Goal: Transaction & Acquisition: Purchase product/service

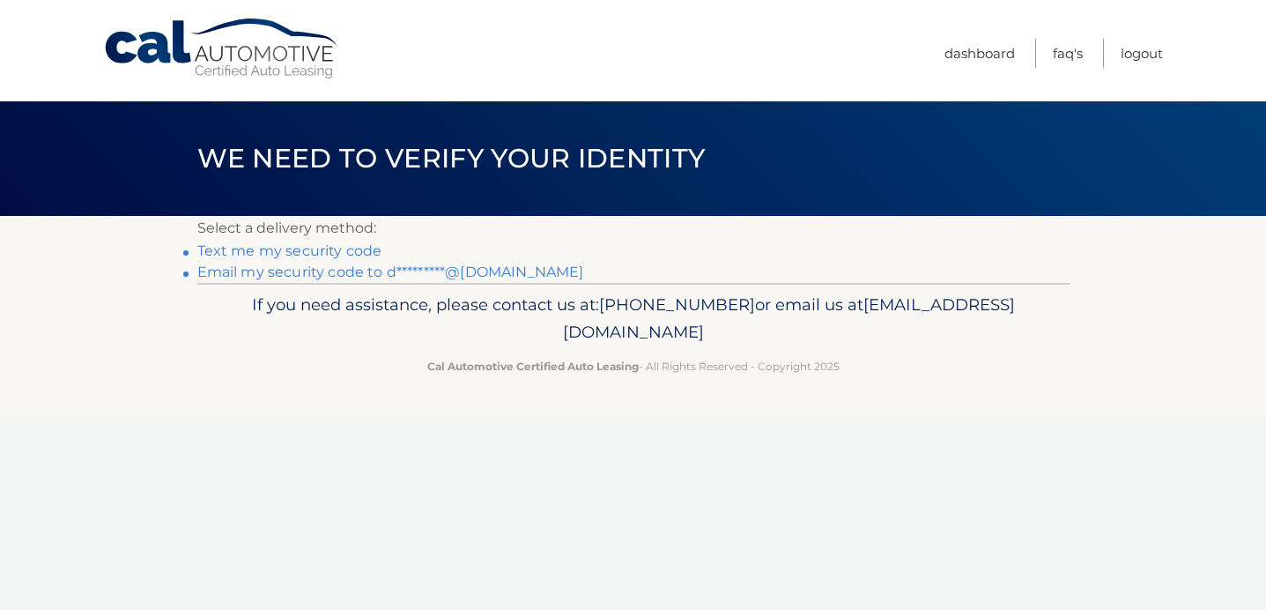
click at [388, 271] on link "Email my security code to d*********@[DOMAIN_NAME]" at bounding box center [390, 271] width 387 height 17
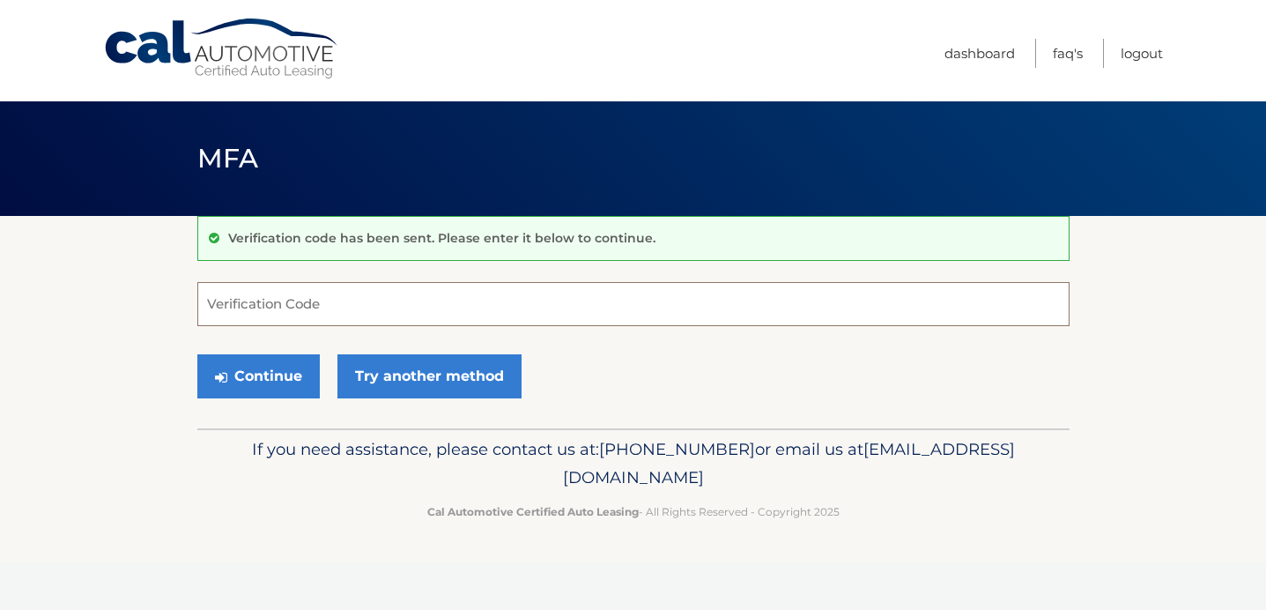
click at [345, 307] on input "Verification Code" at bounding box center [633, 304] width 872 height 44
type input "190674"
click at [246, 379] on button "Continue" at bounding box center [258, 376] width 122 height 44
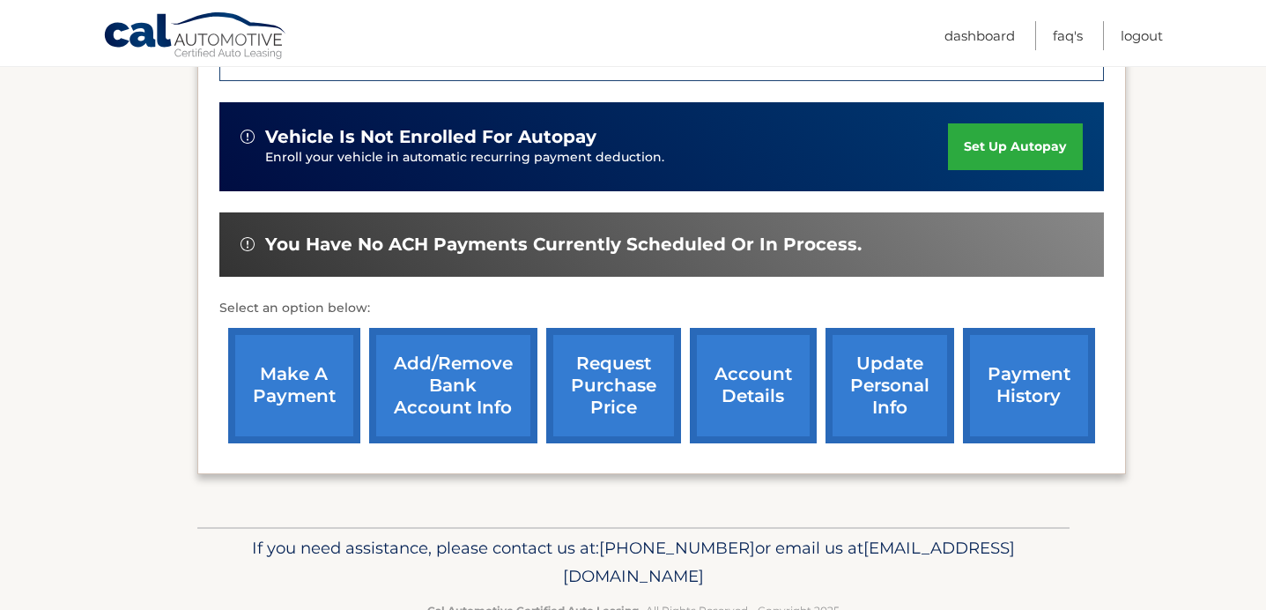
scroll to position [546, 0]
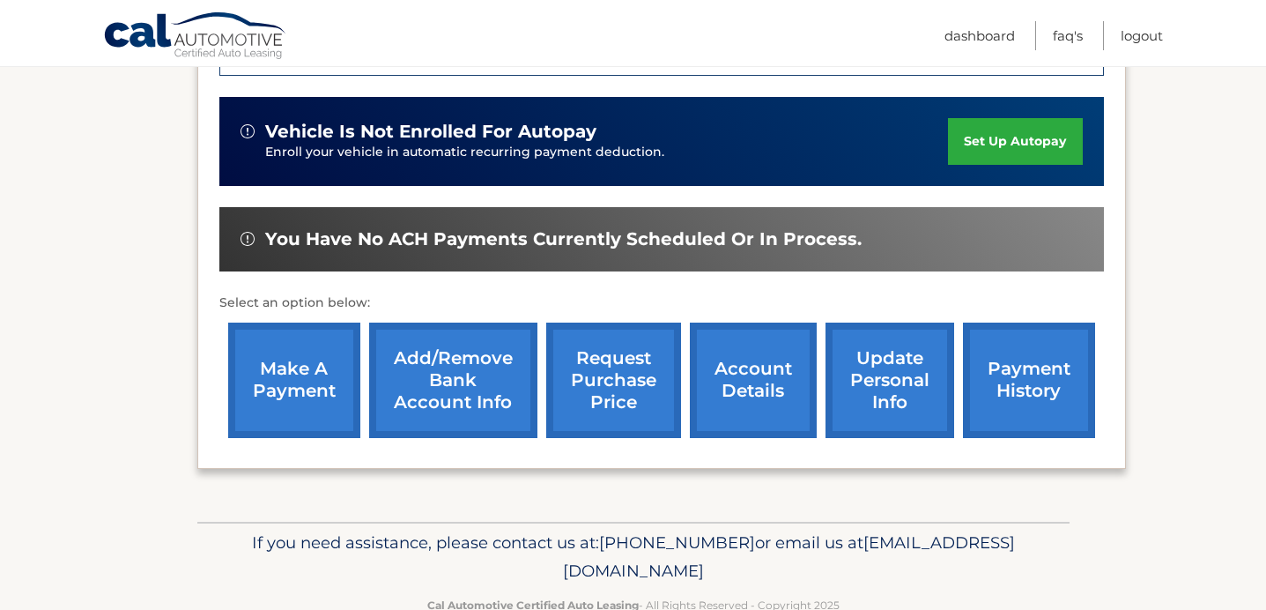
click at [1033, 361] on link "payment history" at bounding box center [1029, 379] width 132 height 115
click at [308, 367] on link "make a payment" at bounding box center [294, 379] width 132 height 115
click at [460, 358] on link "Add/Remove bank account info" at bounding box center [453, 379] width 168 height 115
click at [771, 364] on link "account details" at bounding box center [753, 379] width 127 height 115
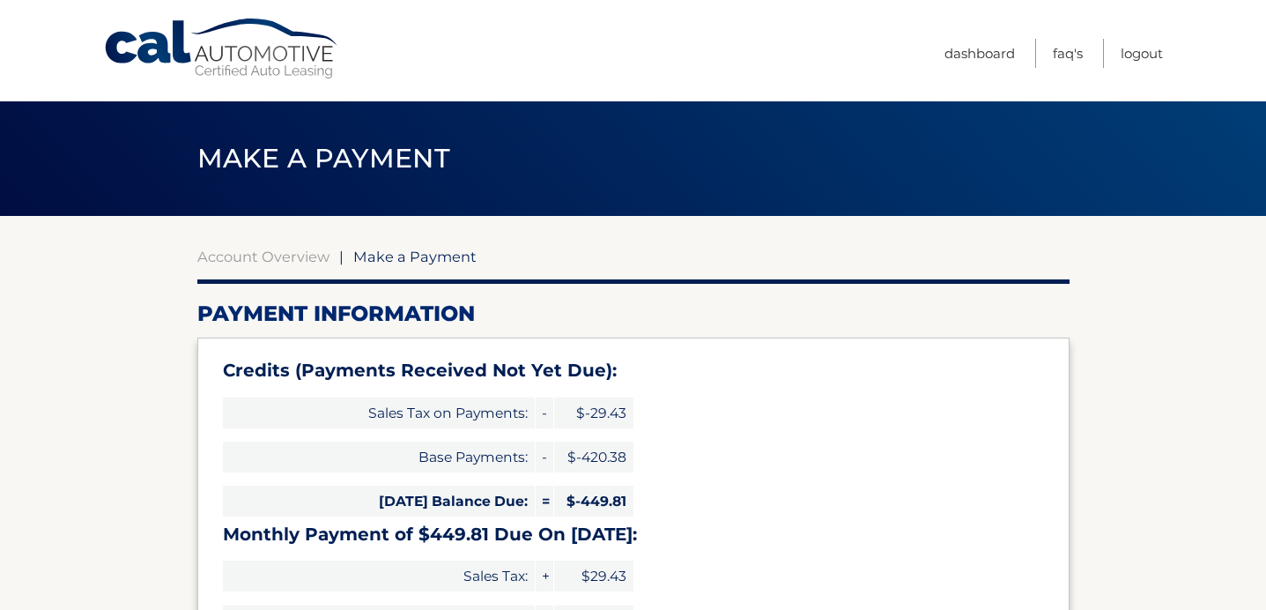
select select "MTk4ZDBlNmUtM2FiNy00NmNkLTg4ZTItNDYxNWQxYWQzNGI2"
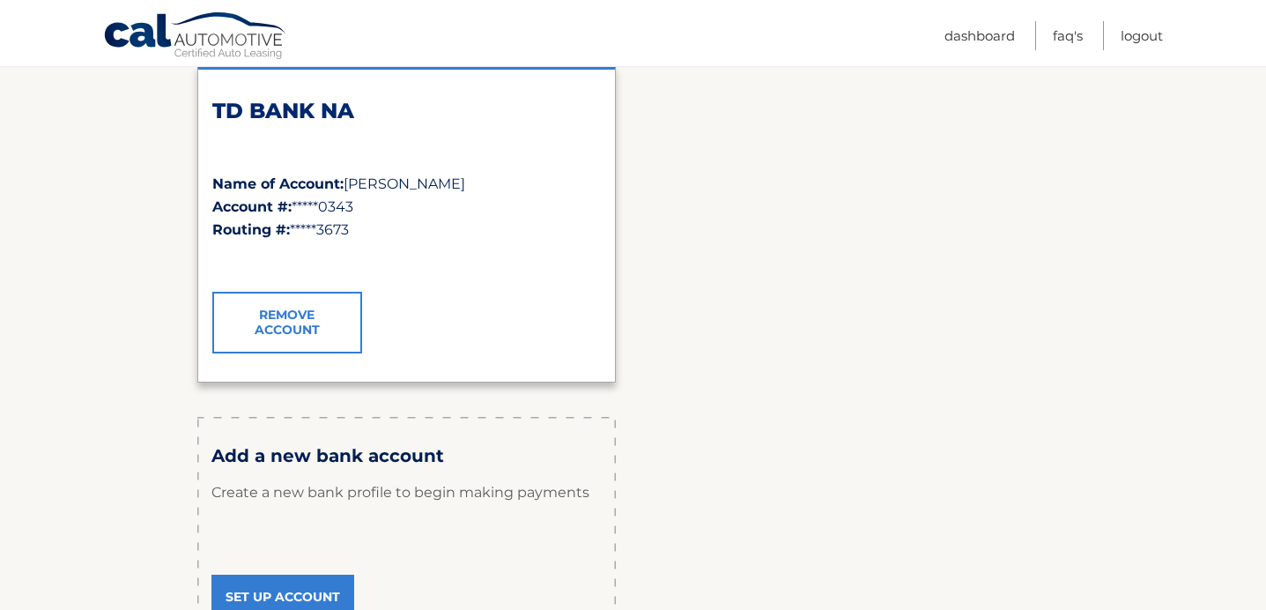
scroll to position [290, 0]
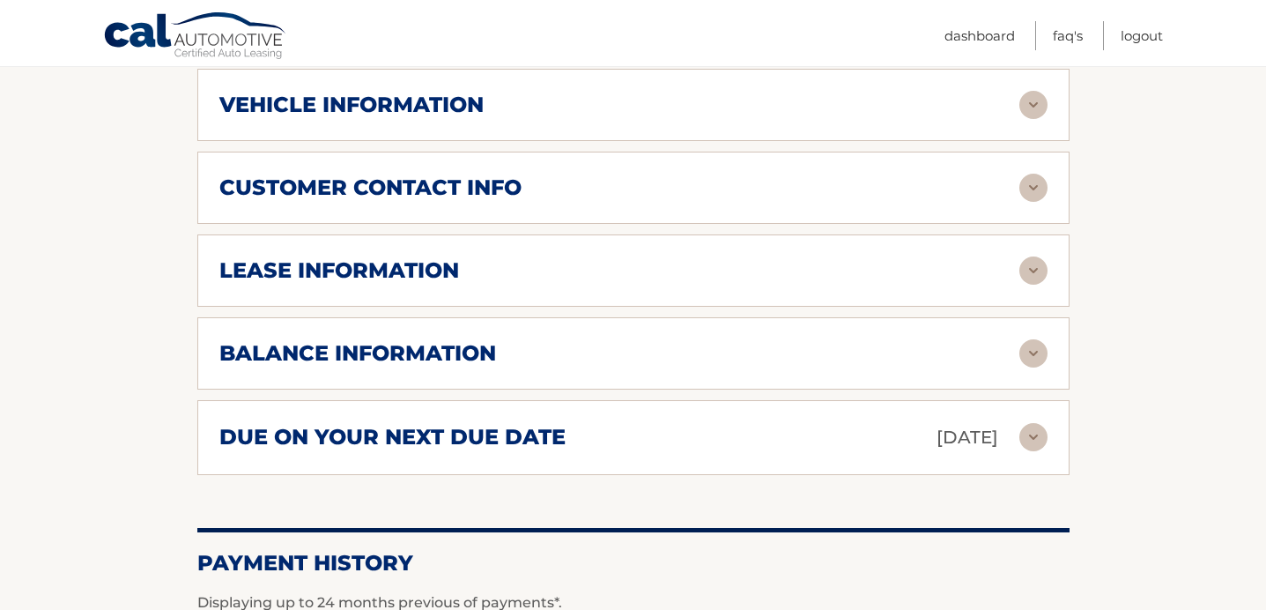
scroll to position [898, 0]
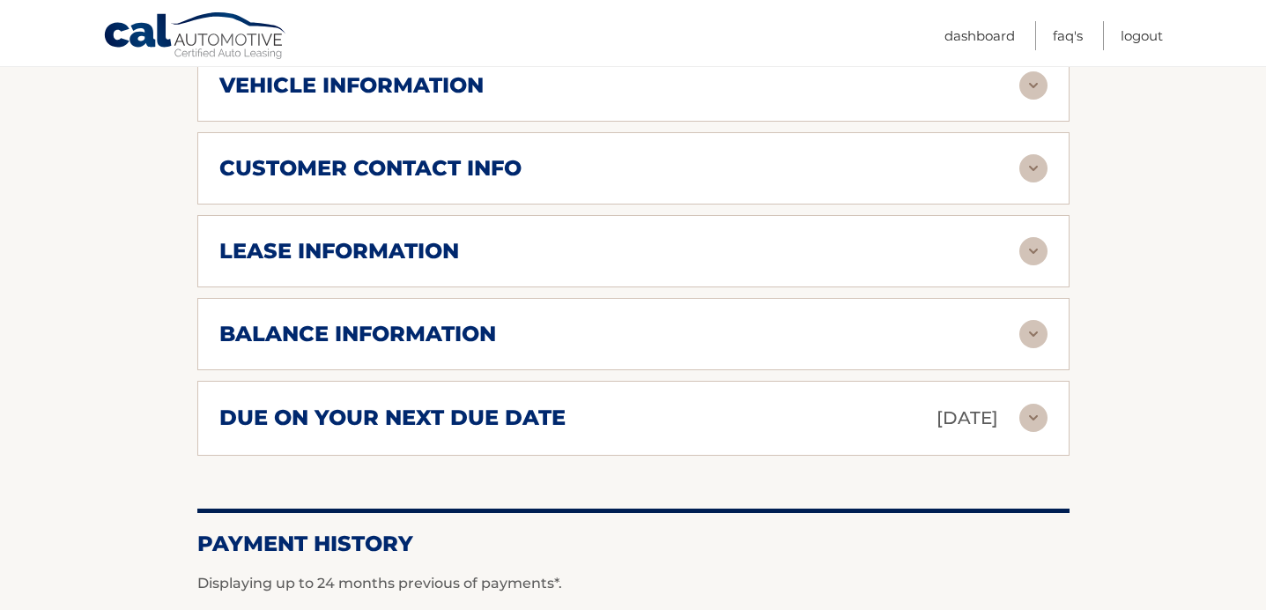
click at [1036, 404] on img at bounding box center [1033, 418] width 28 height 28
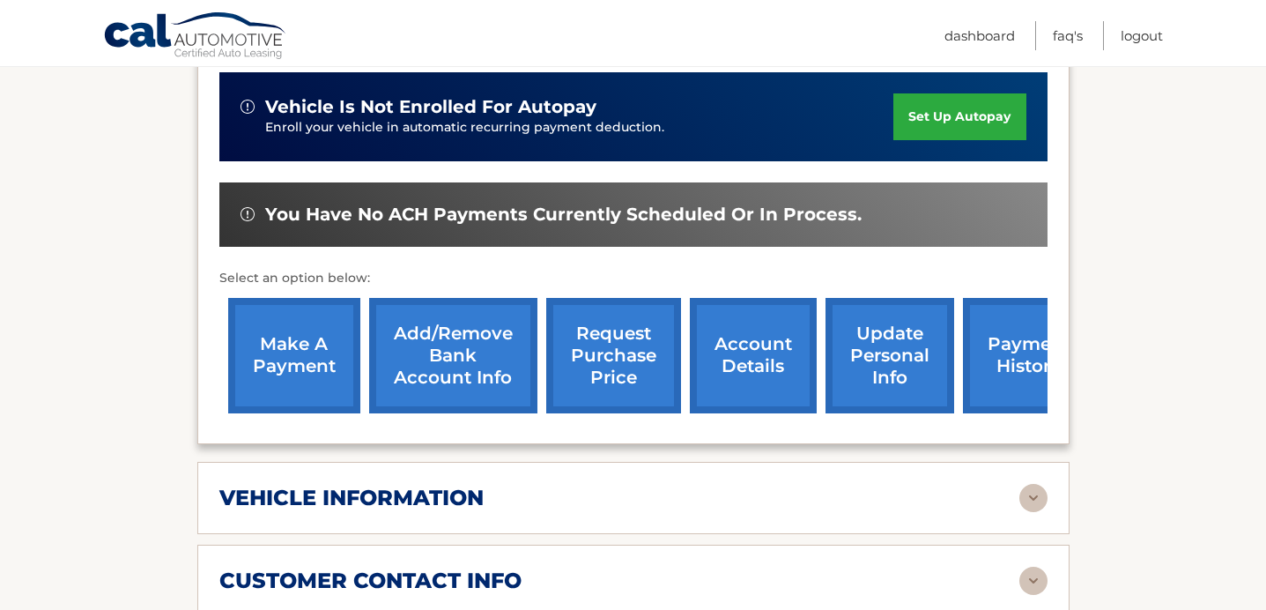
scroll to position [475, 0]
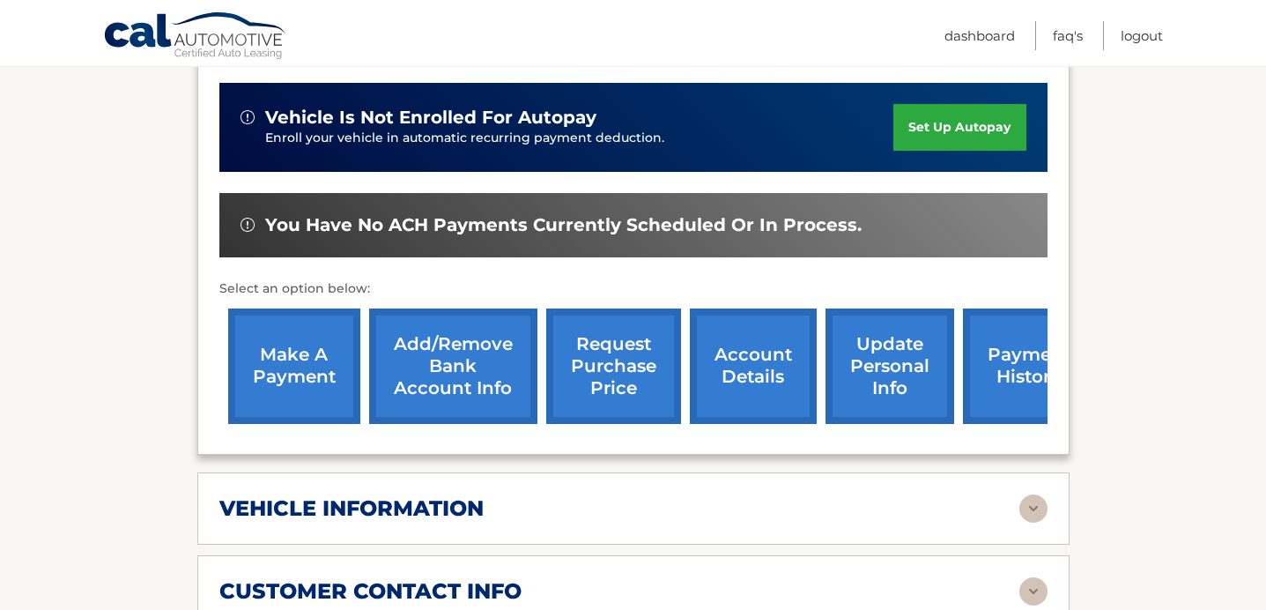
click at [282, 343] on link "make a payment" at bounding box center [294, 365] width 132 height 115
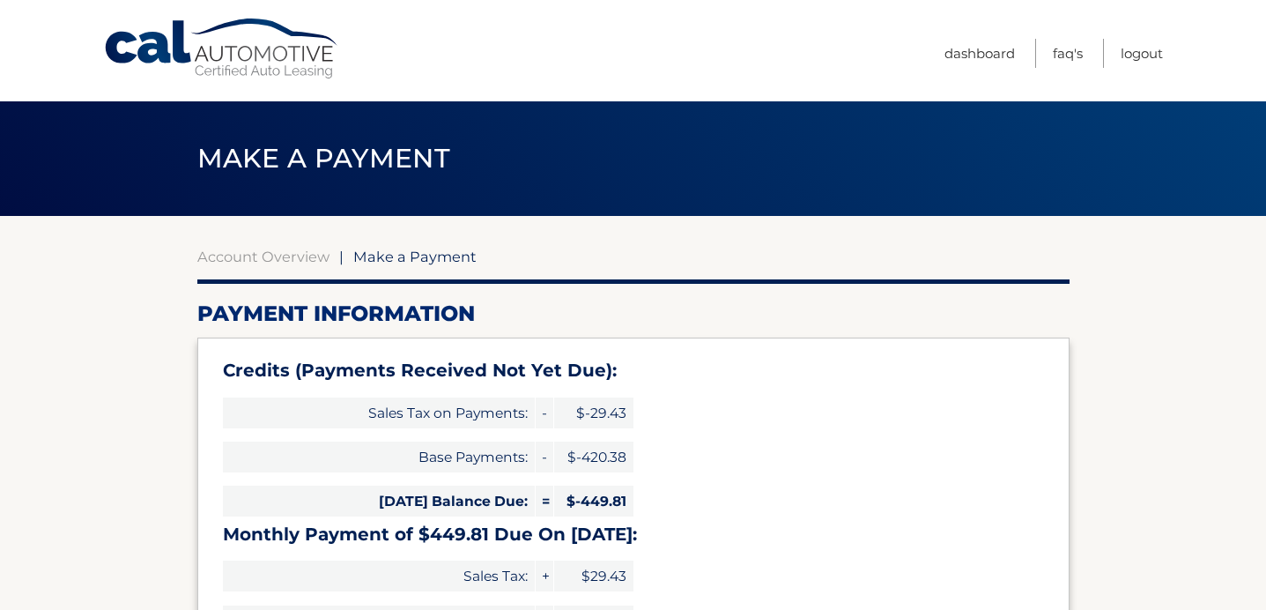
select select "MTk4ZDBlNmUtM2FiNy00NmNkLTg4ZTItNDYxNWQxYWQzNGI2"
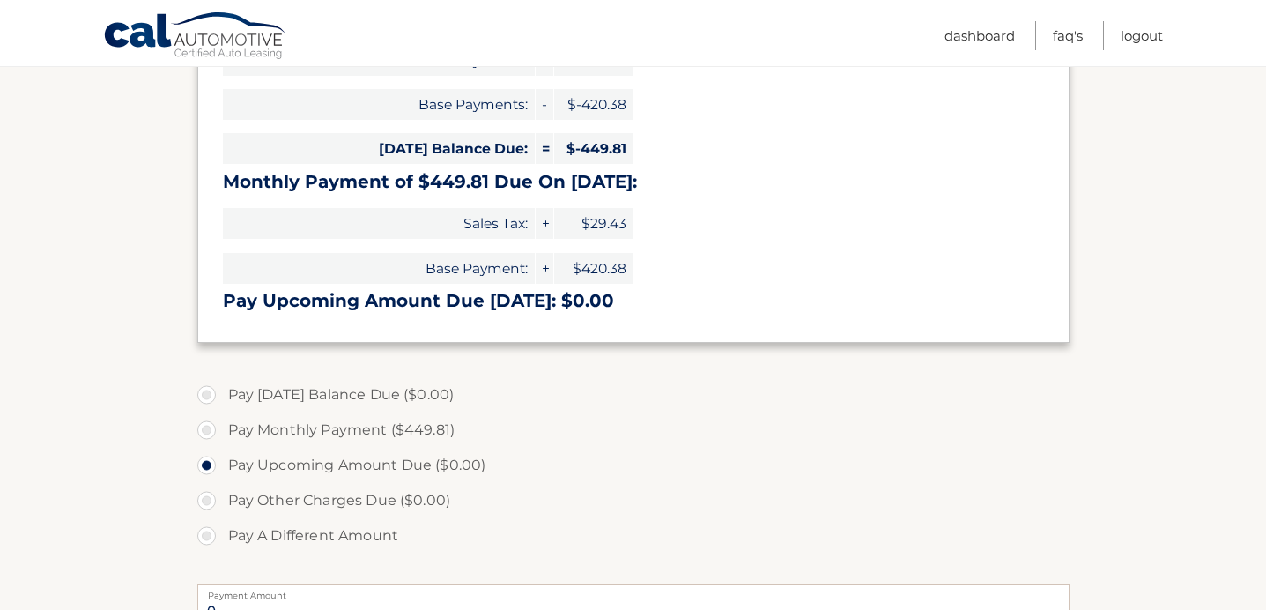
scroll to position [358, 0]
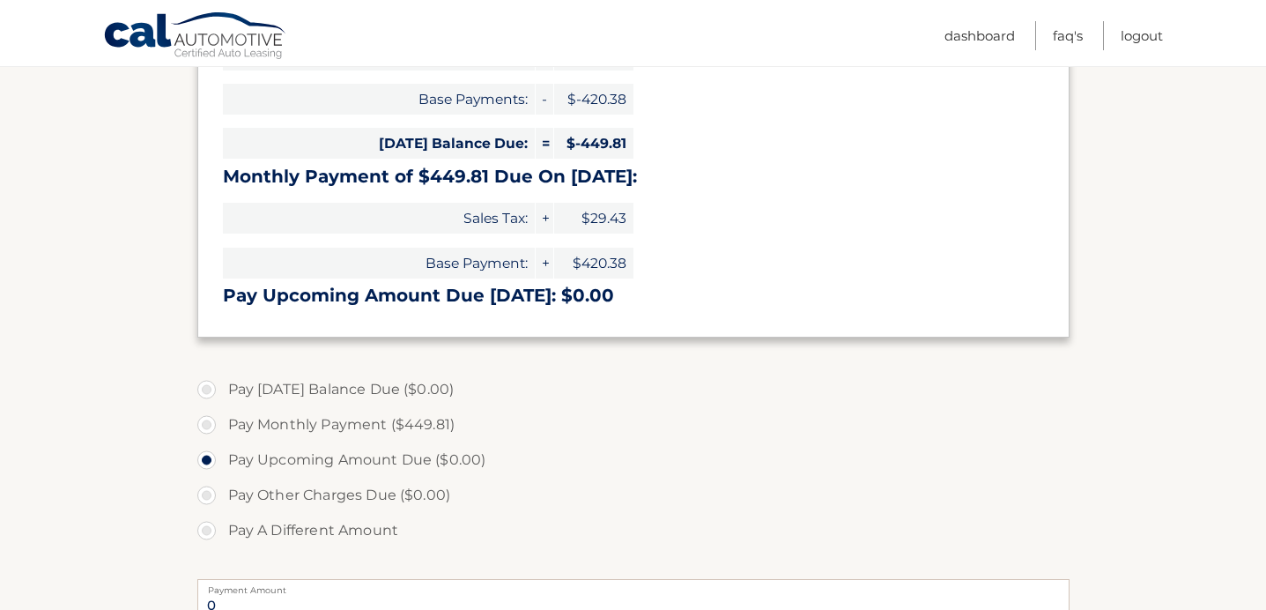
click at [203, 423] on label "Pay Monthly Payment ($449.81)" at bounding box center [633, 424] width 872 height 35
click at [204, 423] on input "Pay Monthly Payment ($449.81)" at bounding box center [213, 421] width 18 height 28
radio input "true"
type input "449.81"
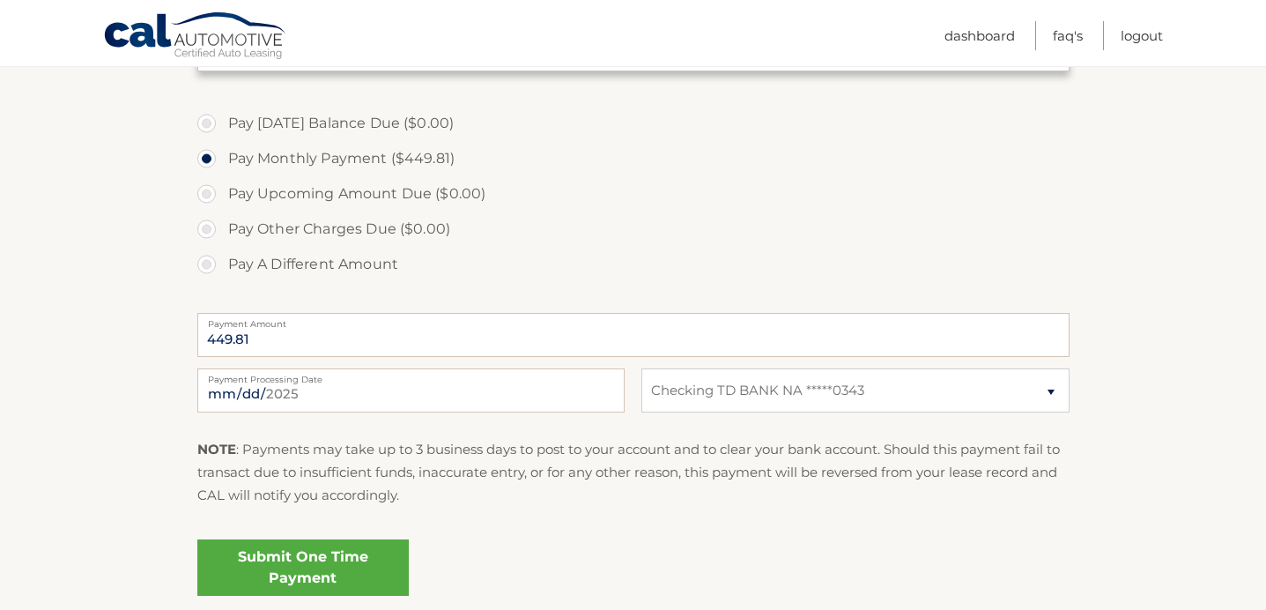
scroll to position [626, 0]
click at [364, 567] on link "Submit One Time Payment" at bounding box center [302, 565] width 211 height 56
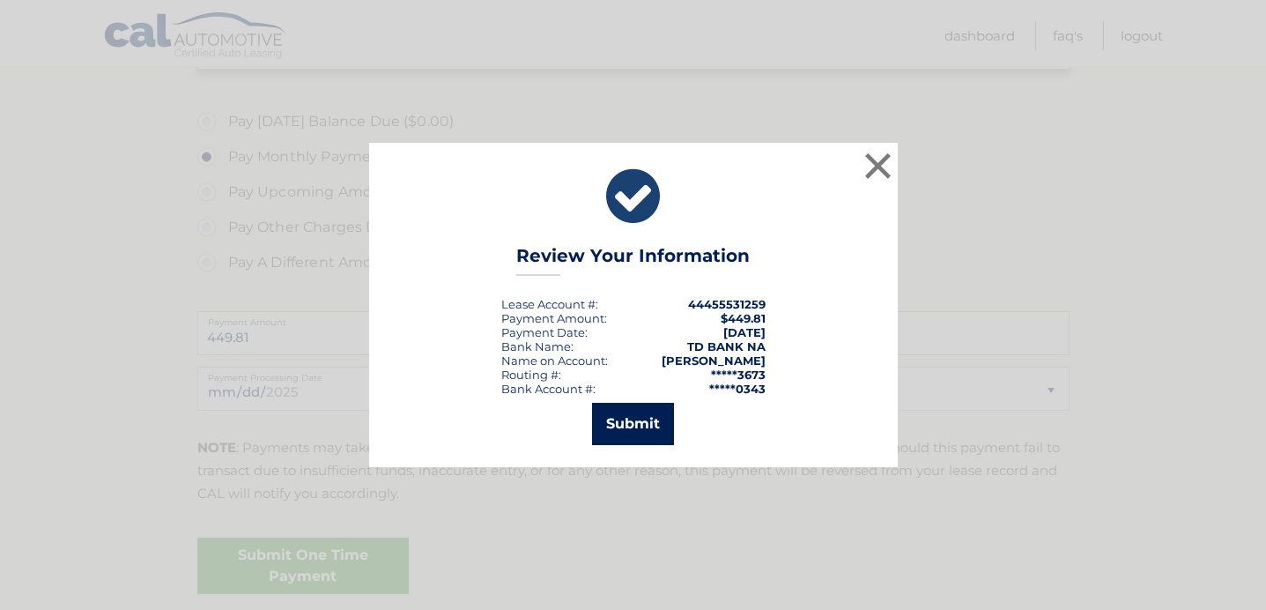
click at [631, 432] on button "Submit" at bounding box center [633, 424] width 82 height 42
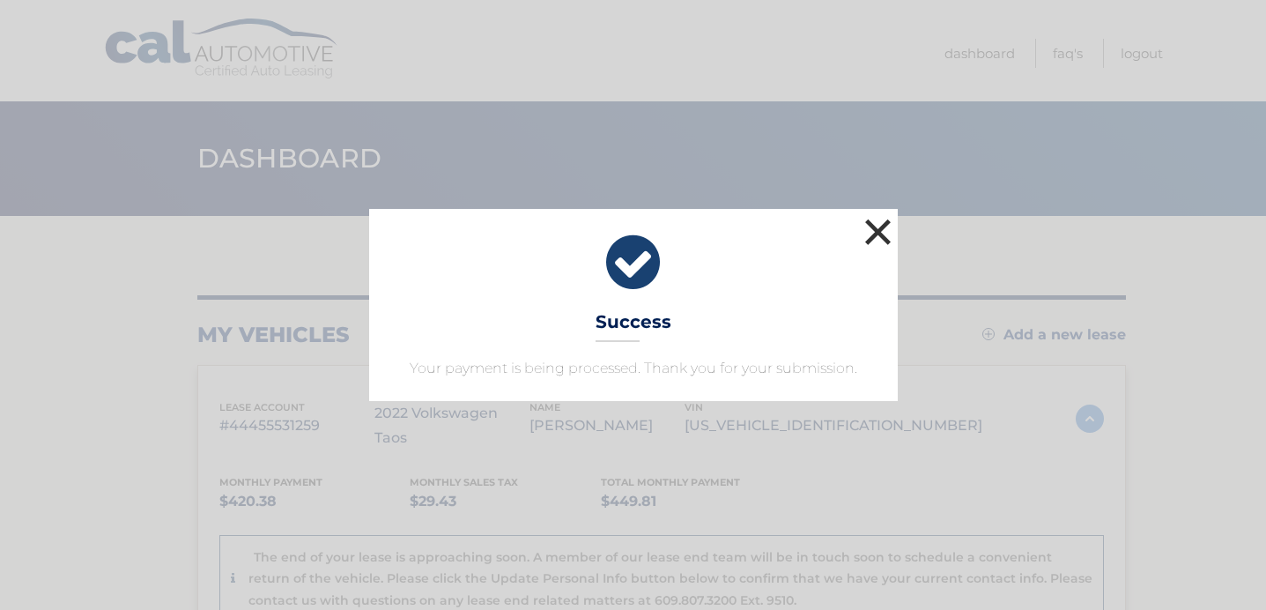
click at [874, 227] on button "×" at bounding box center [878, 231] width 35 height 35
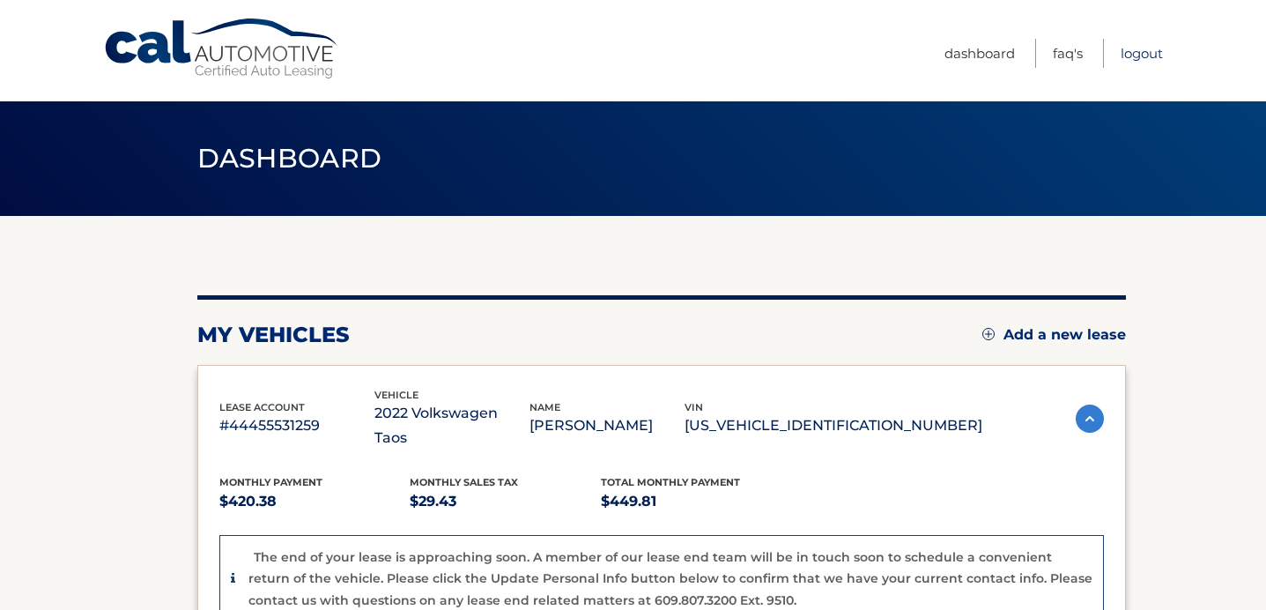
click at [1137, 56] on link "Logout" at bounding box center [1142, 53] width 42 height 29
